Goal: Entertainment & Leisure: Browse casually

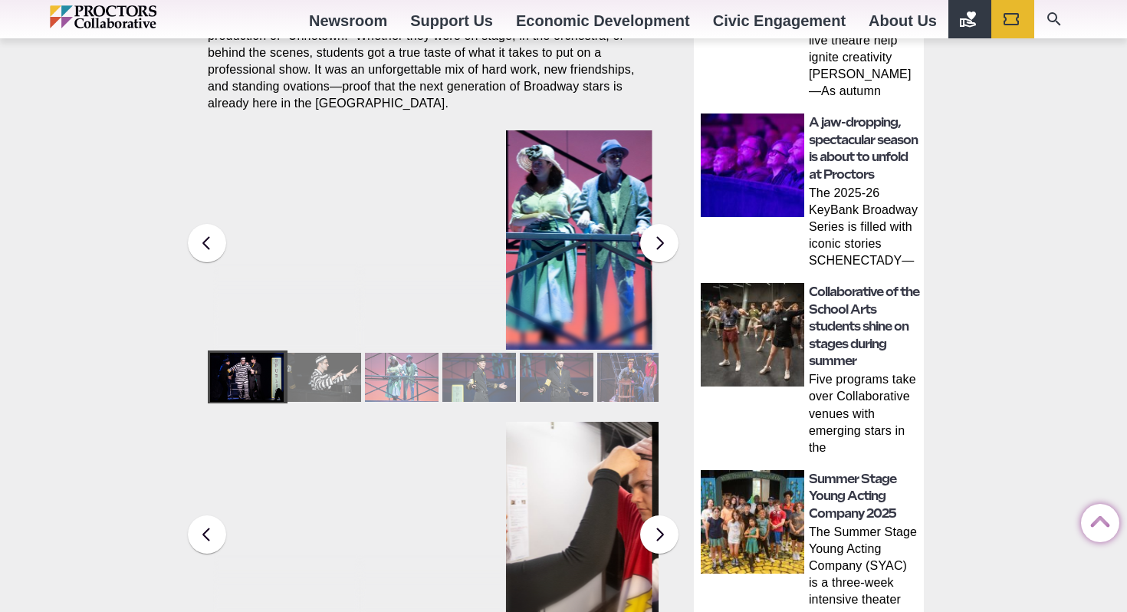
scroll to position [722, 0]
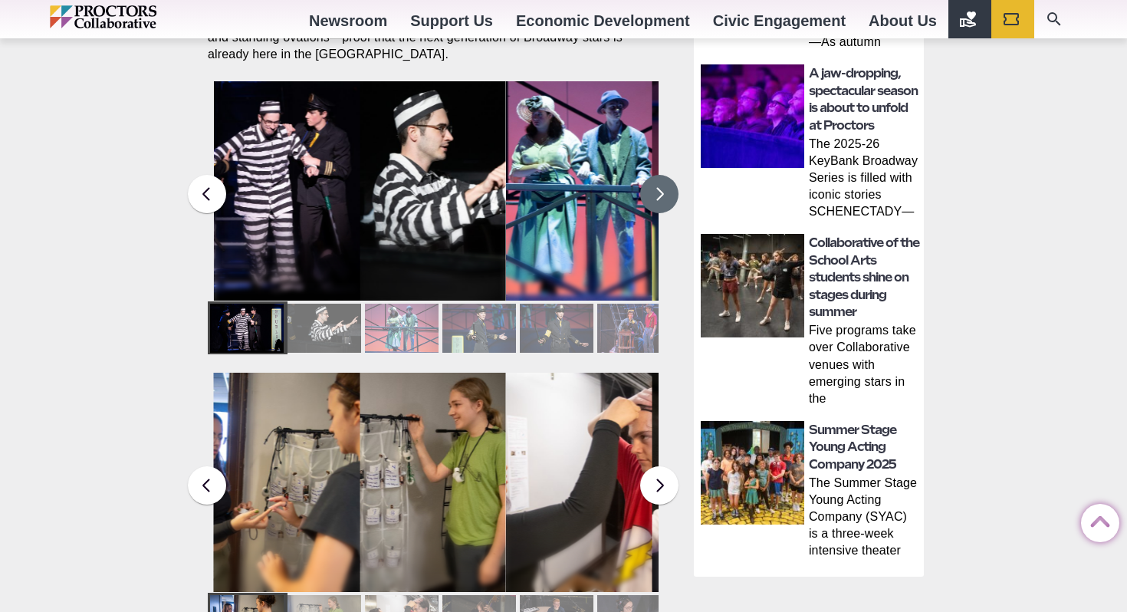
click at [669, 175] on button at bounding box center [659, 194] width 38 height 38
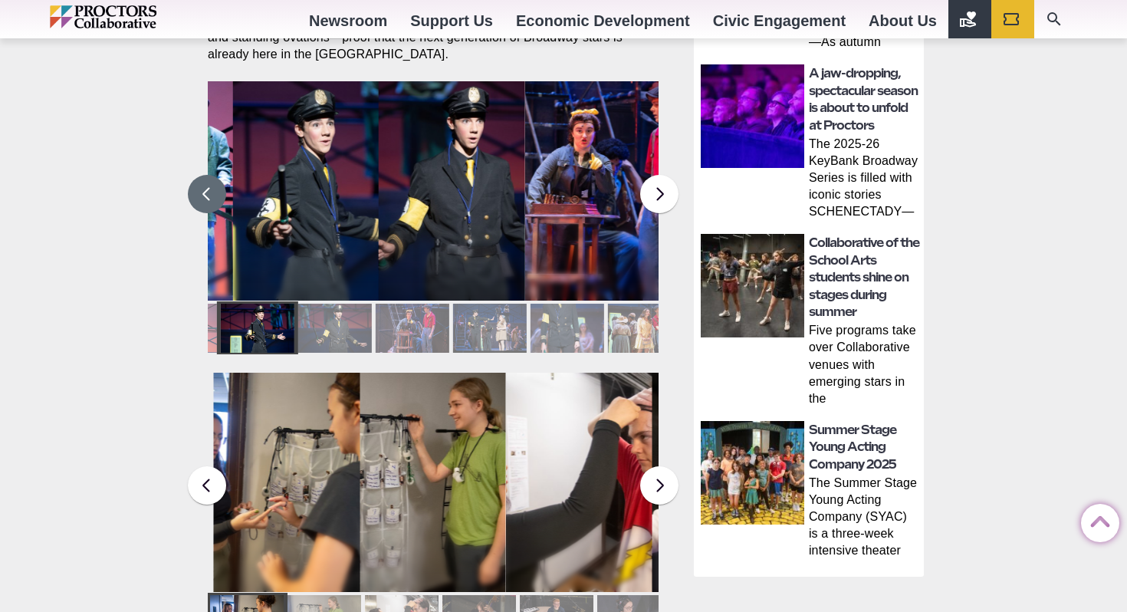
click at [214, 181] on button at bounding box center [207, 194] width 38 height 38
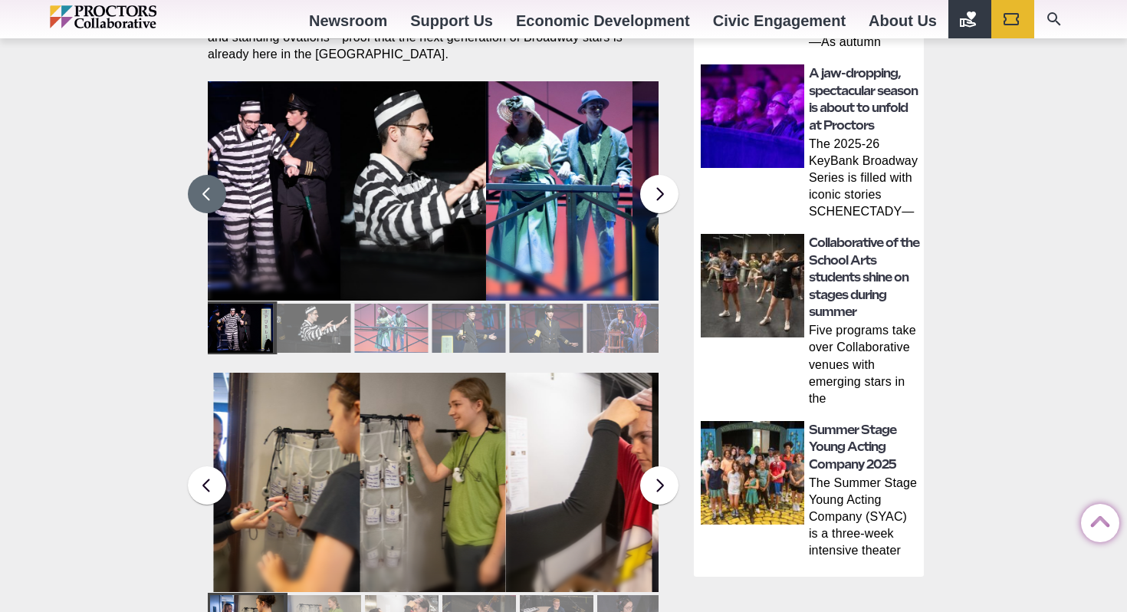
click at [214, 181] on button at bounding box center [207, 194] width 38 height 38
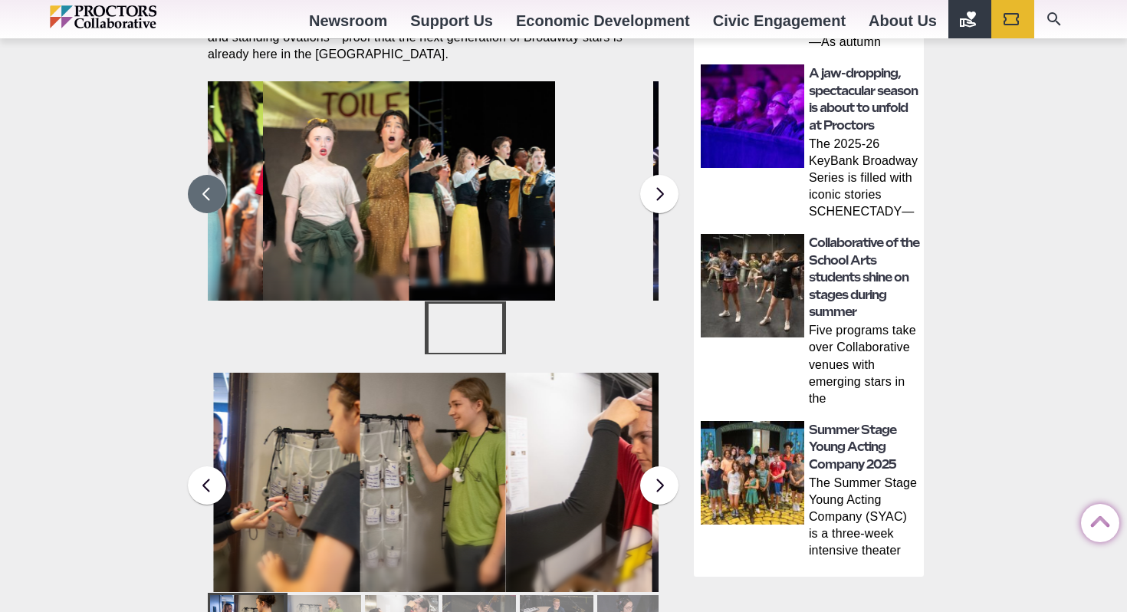
click at [411, 314] on div at bounding box center [388, 328] width 74 height 49
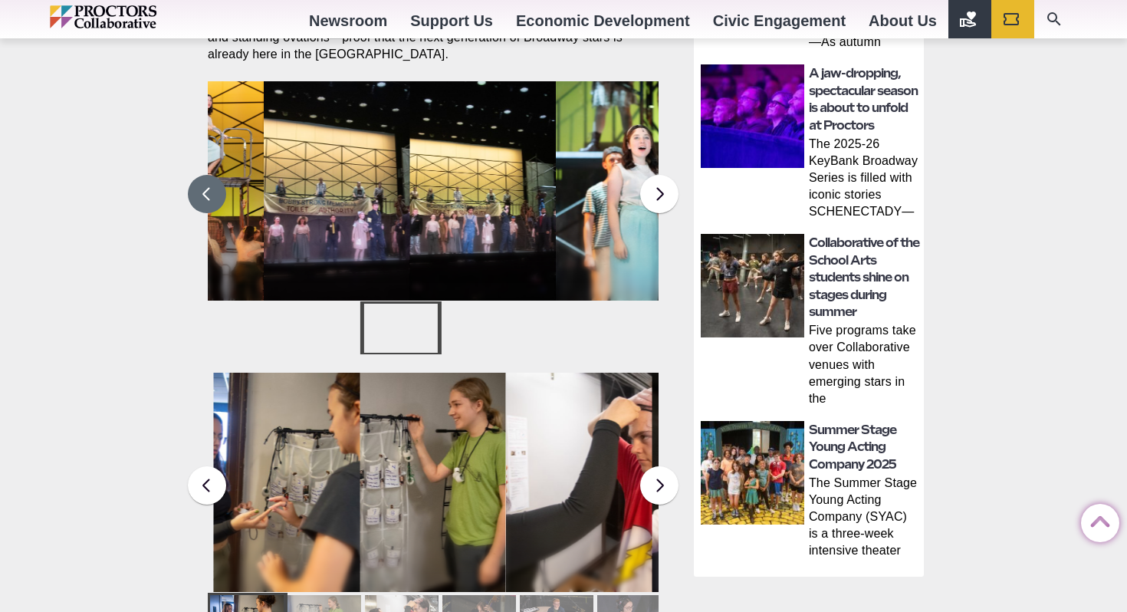
click at [411, 314] on div at bounding box center [400, 328] width 74 height 49
click at [431, 200] on figcaption "Students in the Collaborative School of the Arts Broadway Camp perform during a…" at bounding box center [482, 221] width 146 height 157
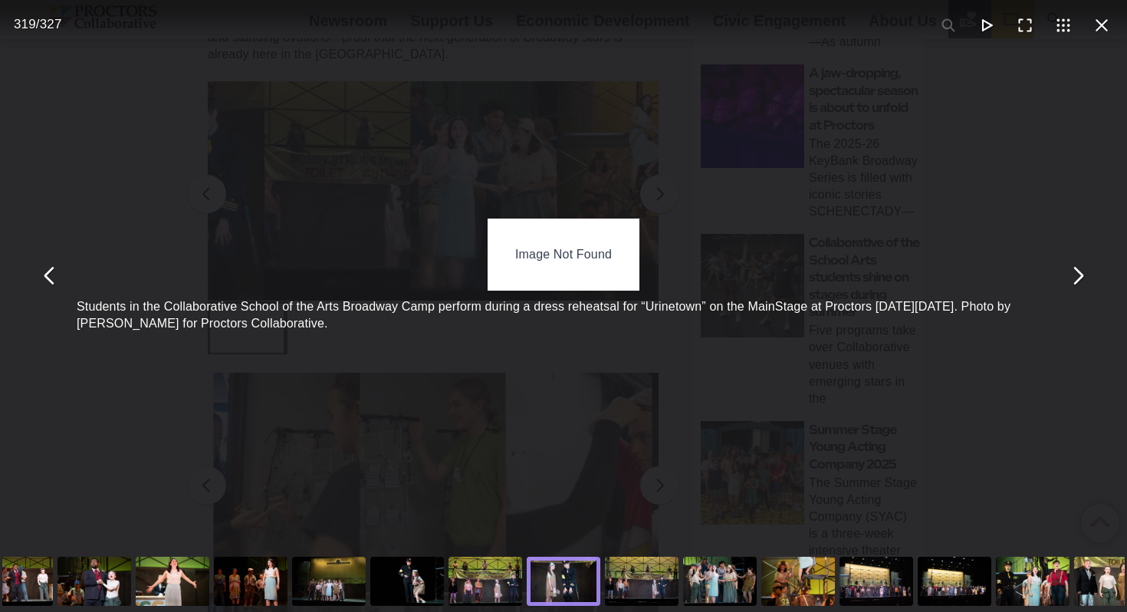
click at [1114, 42] on div "You can close this modal content with the ESC key" at bounding box center [1025, 25] width 192 height 38
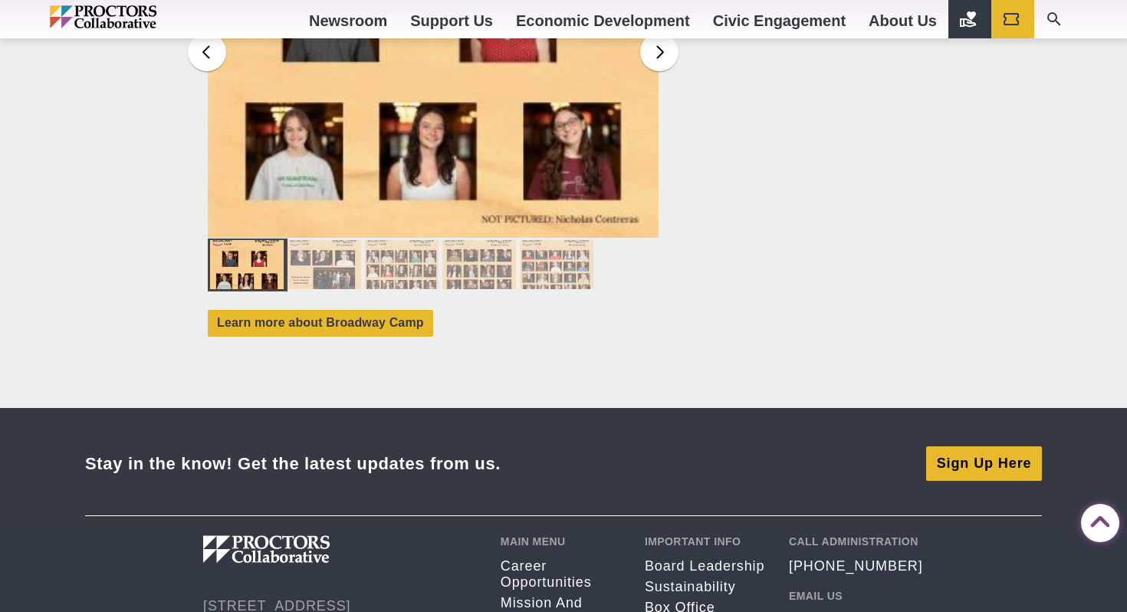
scroll to position [722, 0]
